Goal: Find specific page/section: Find specific page/section

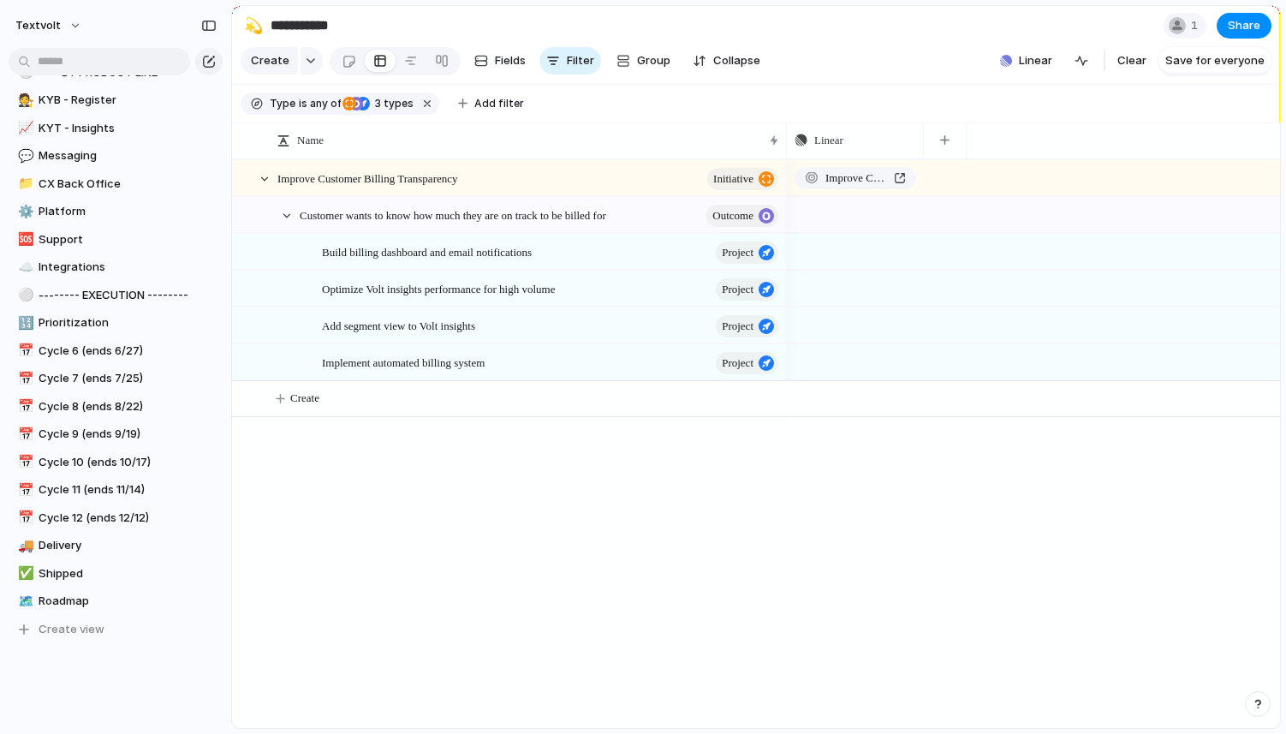
scroll to position [500, 0]
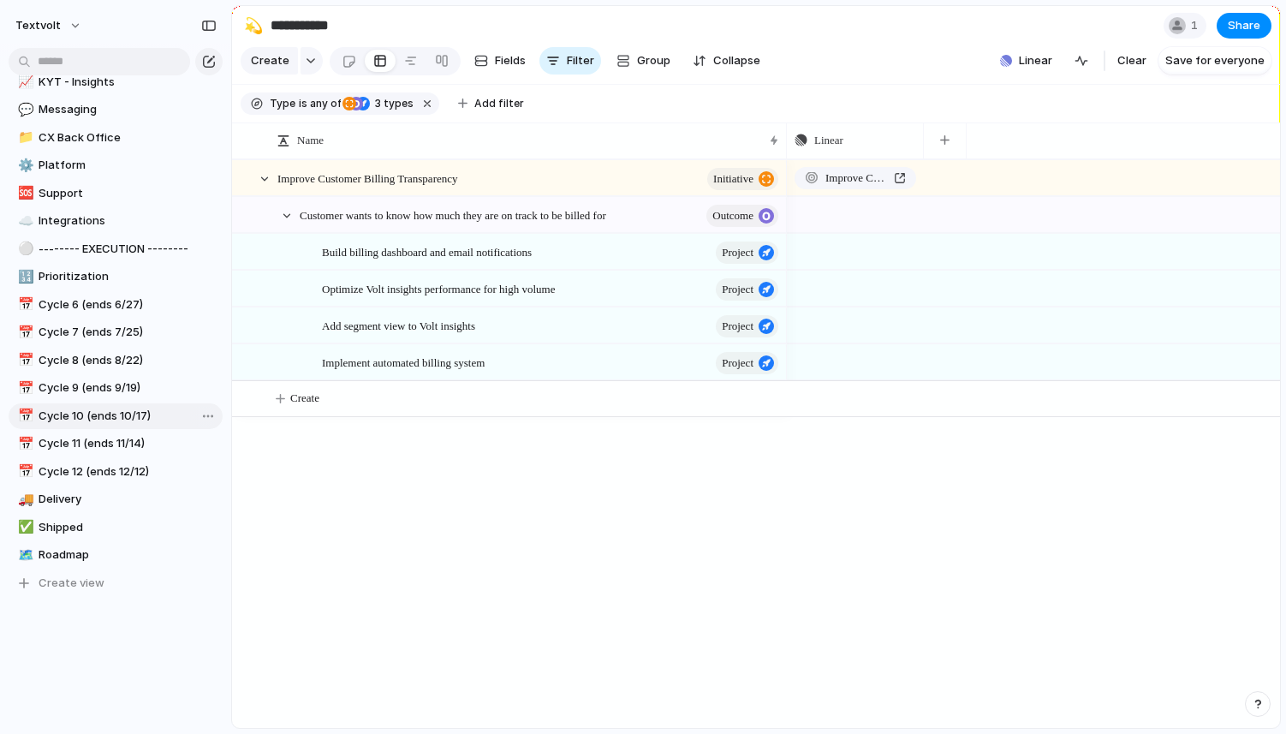
click at [87, 423] on span "Cycle 10 (ends 10/17)" at bounding box center [128, 416] width 178 height 17
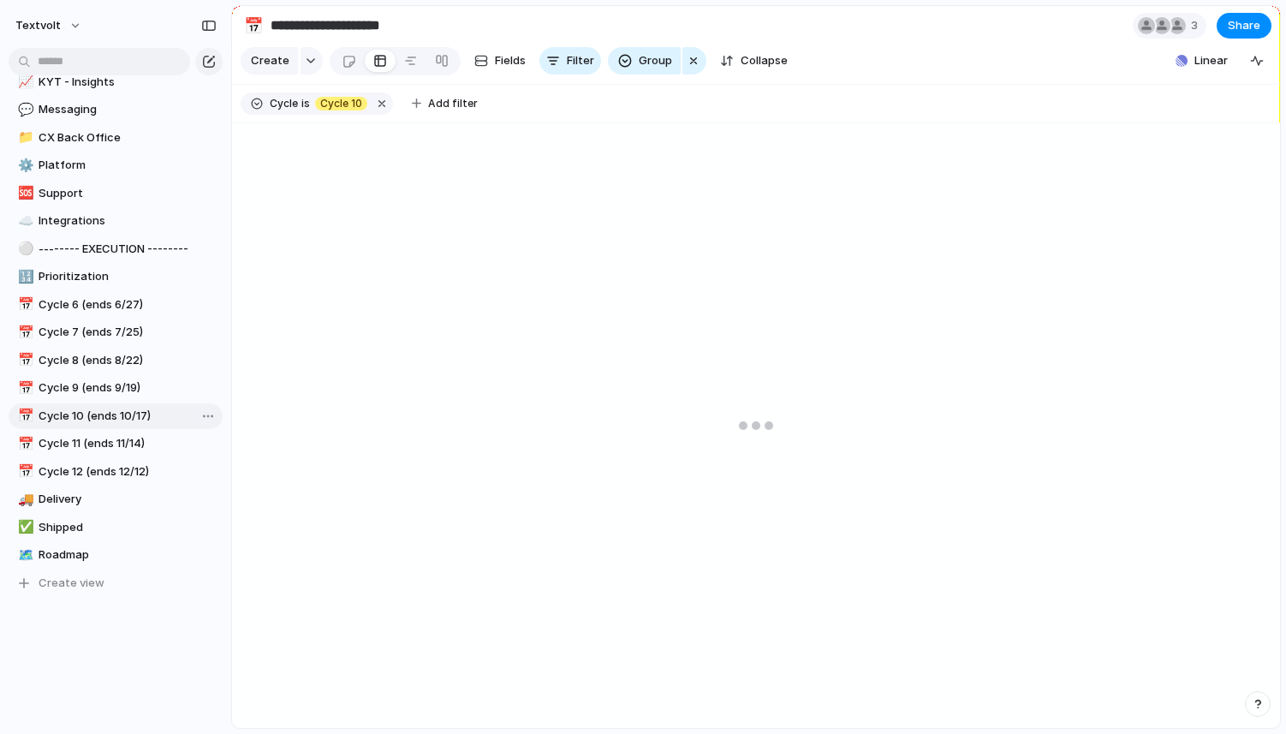
type input "**********"
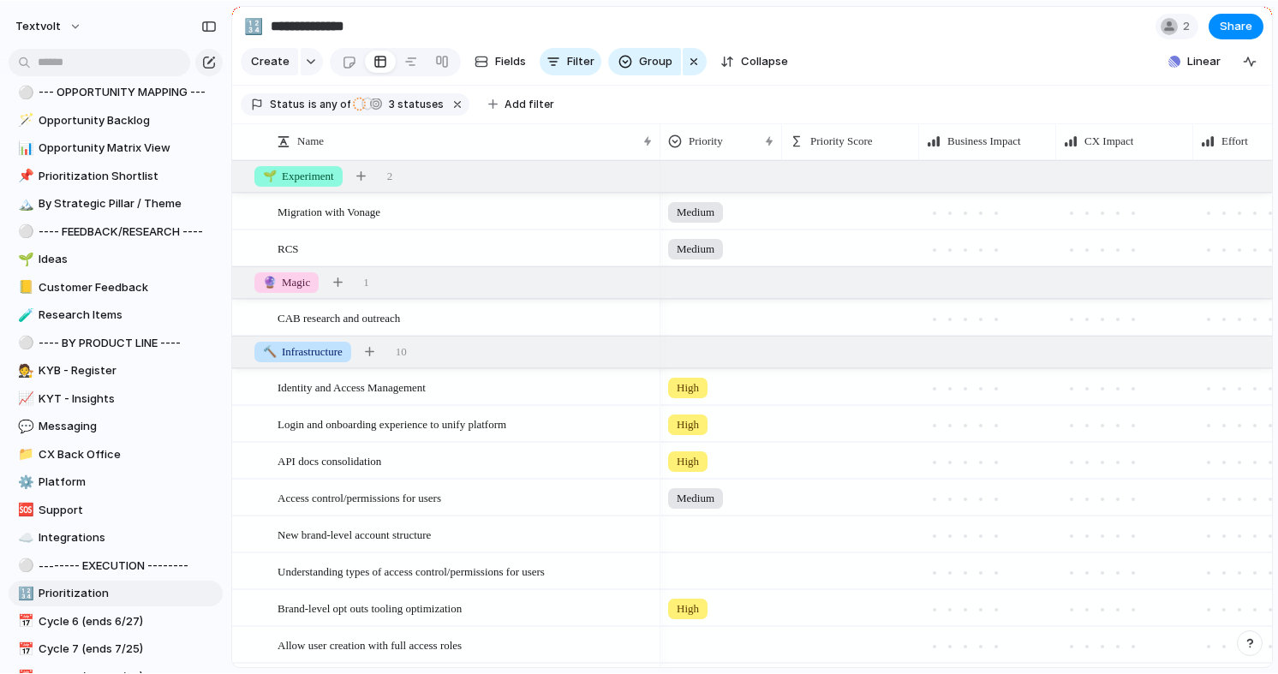
scroll to position [562, 0]
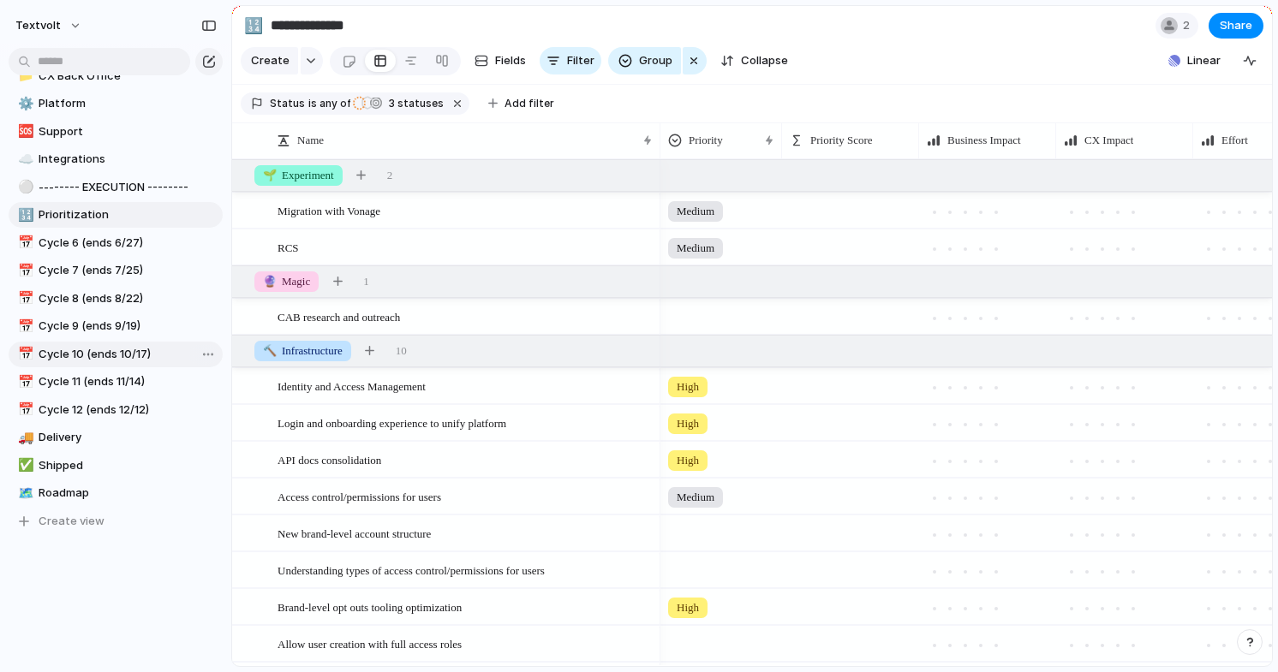
click at [138, 355] on span "Cycle 10 (ends 10/17)" at bounding box center [128, 354] width 178 height 17
type input "**********"
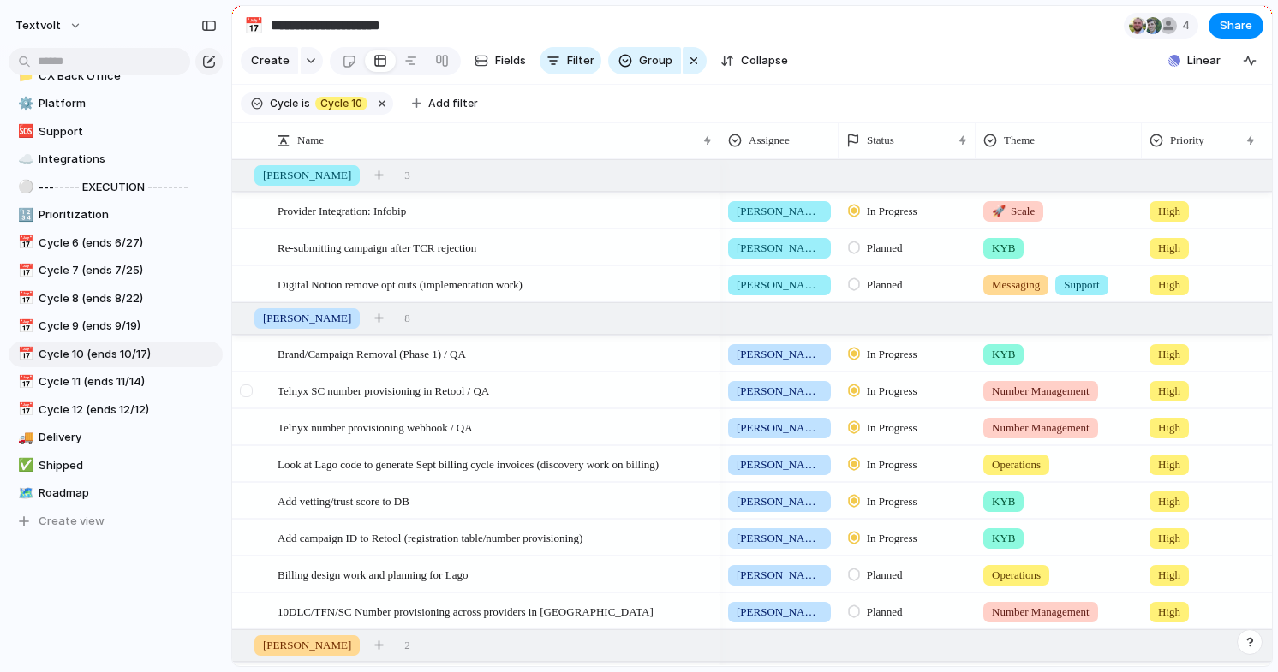
click at [248, 390] on div at bounding box center [246, 391] width 13 height 13
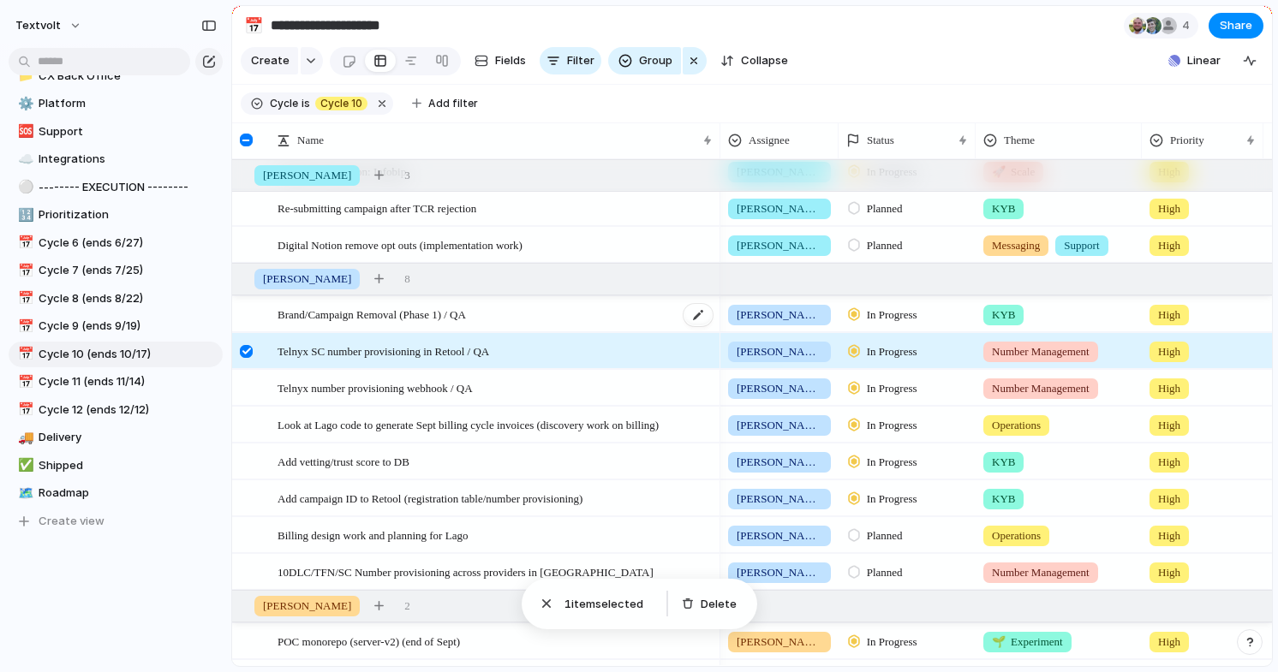
scroll to position [43, 0]
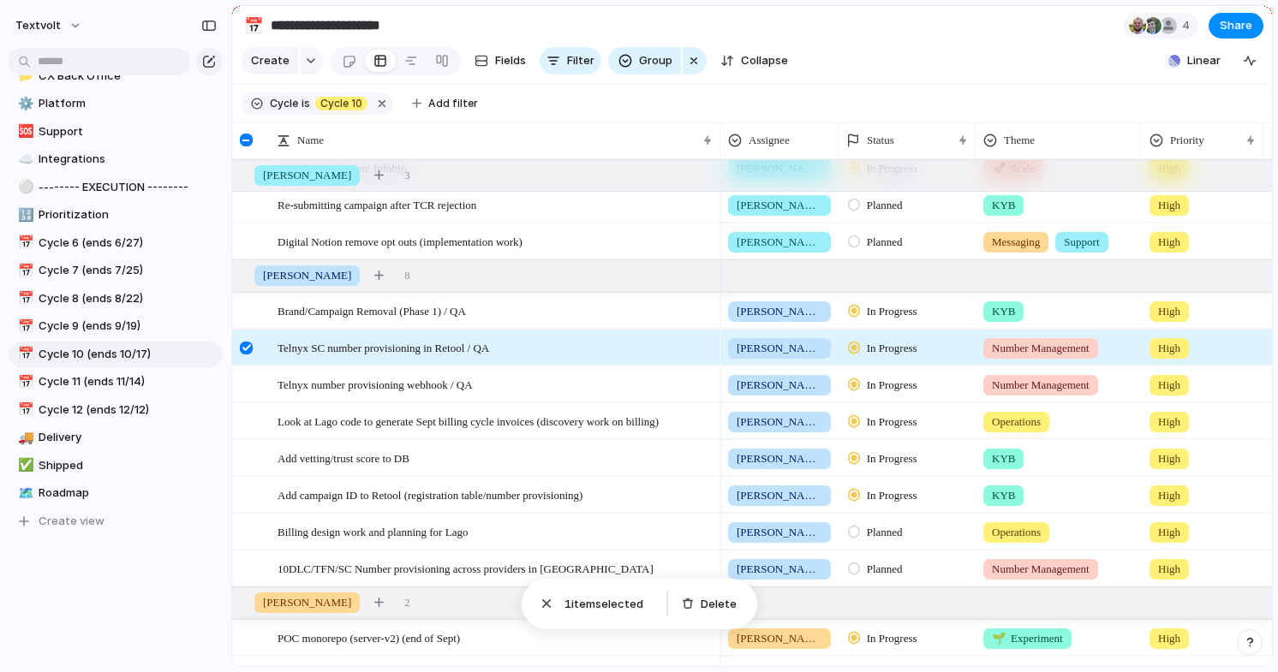
click at [248, 347] on div at bounding box center [246, 348] width 13 height 13
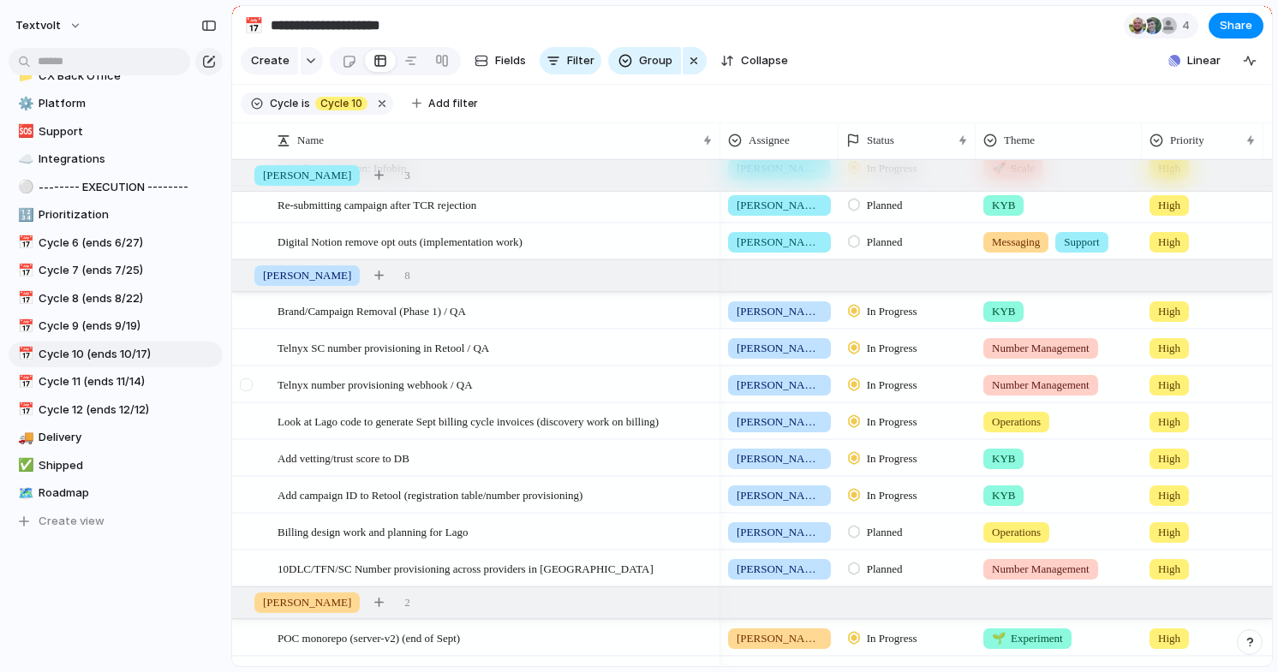
click at [247, 383] on div at bounding box center [246, 385] width 13 height 13
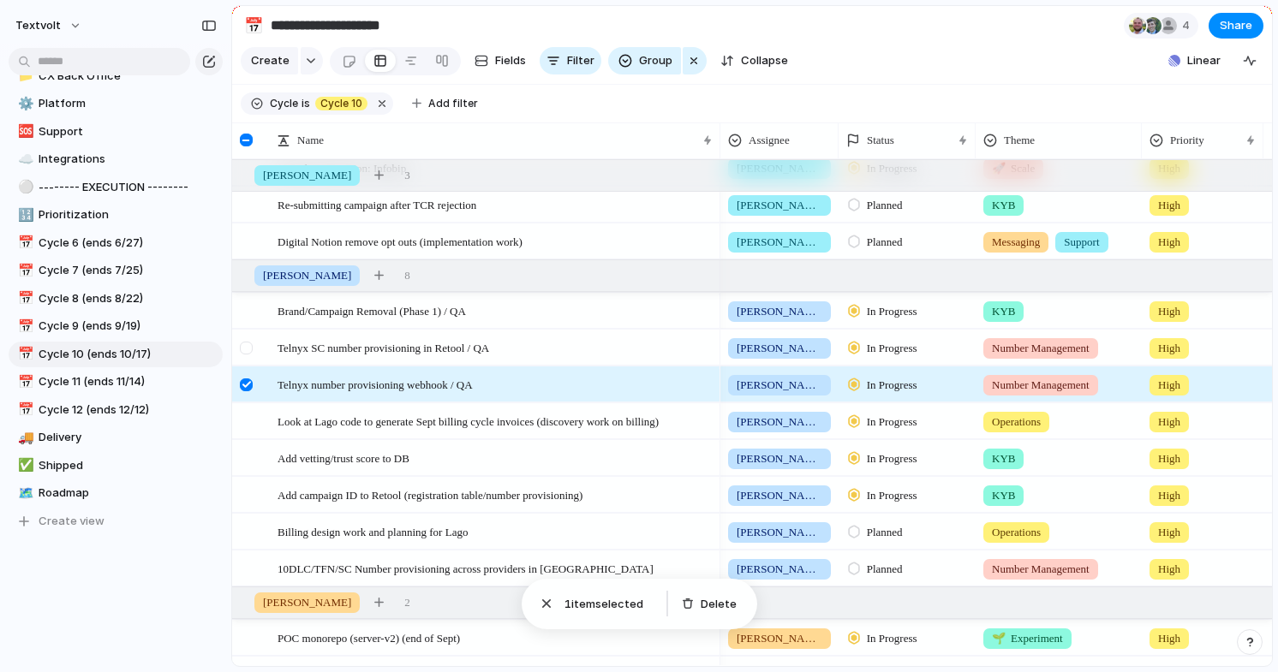
click at [242, 353] on div at bounding box center [246, 348] width 13 height 13
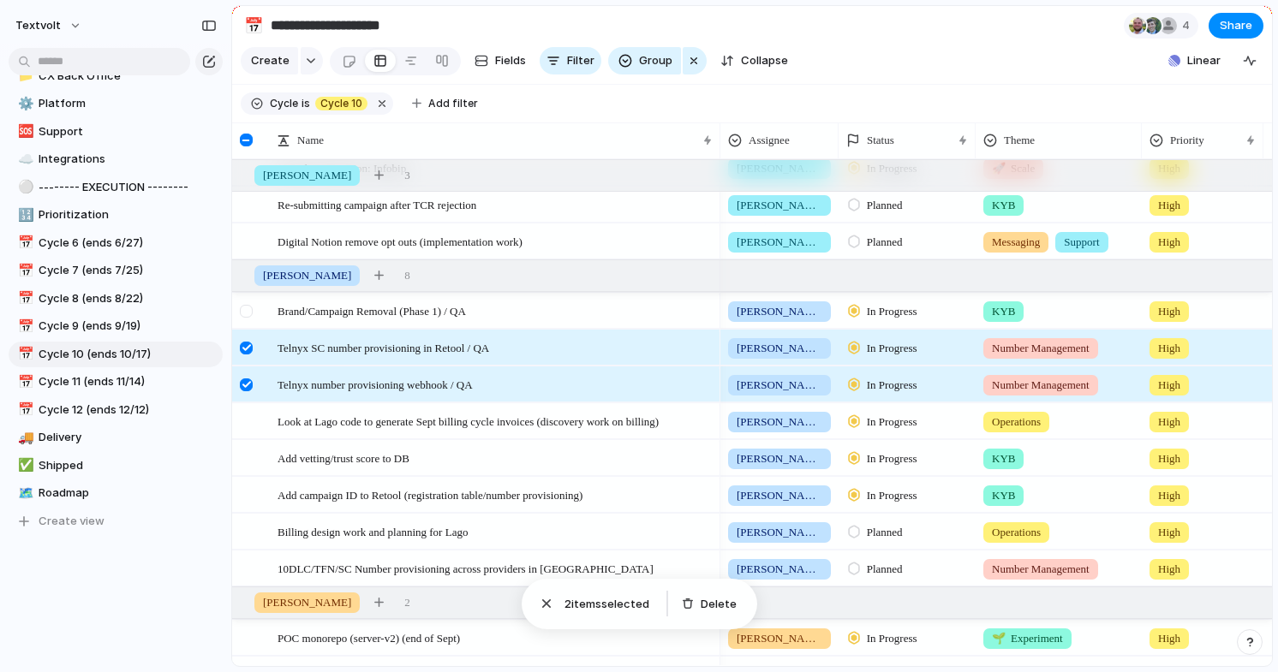
click at [247, 317] on div at bounding box center [246, 311] width 13 height 13
